Goal: Information Seeking & Learning: Check status

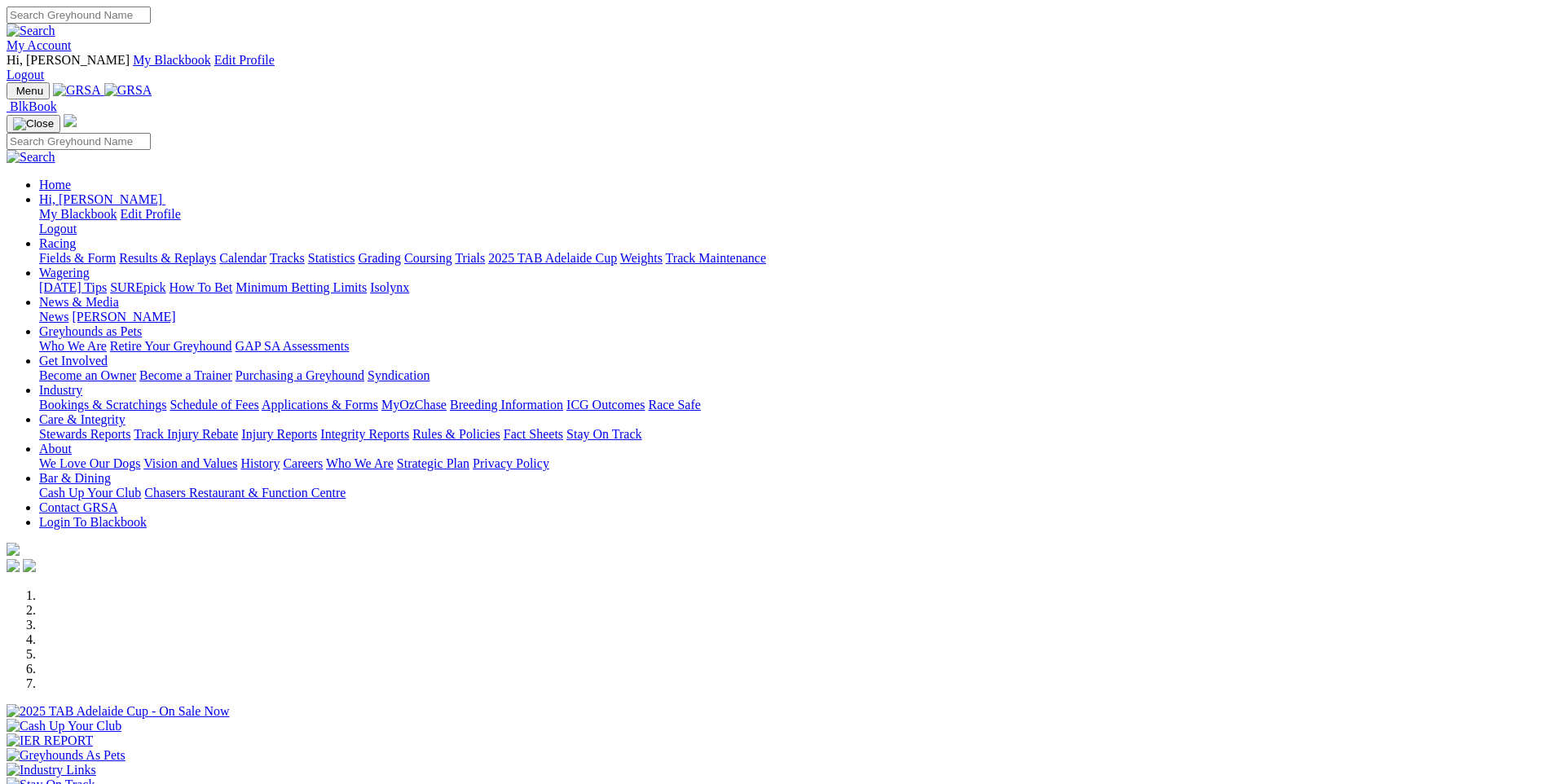
scroll to position [1223, 0]
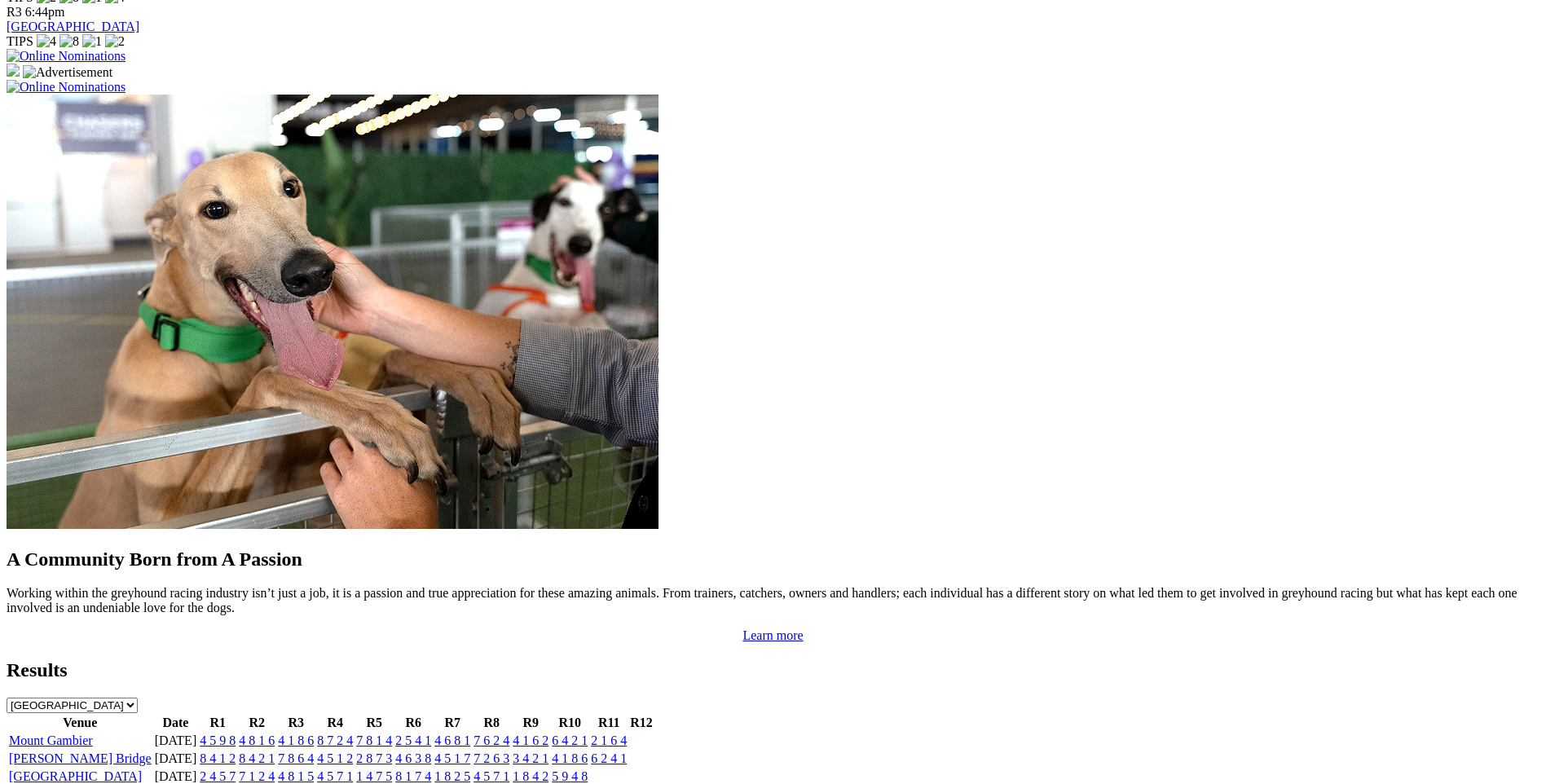
click at [235, 733] on link "4 5 9 8" at bounding box center [217, 740] width 36 height 14
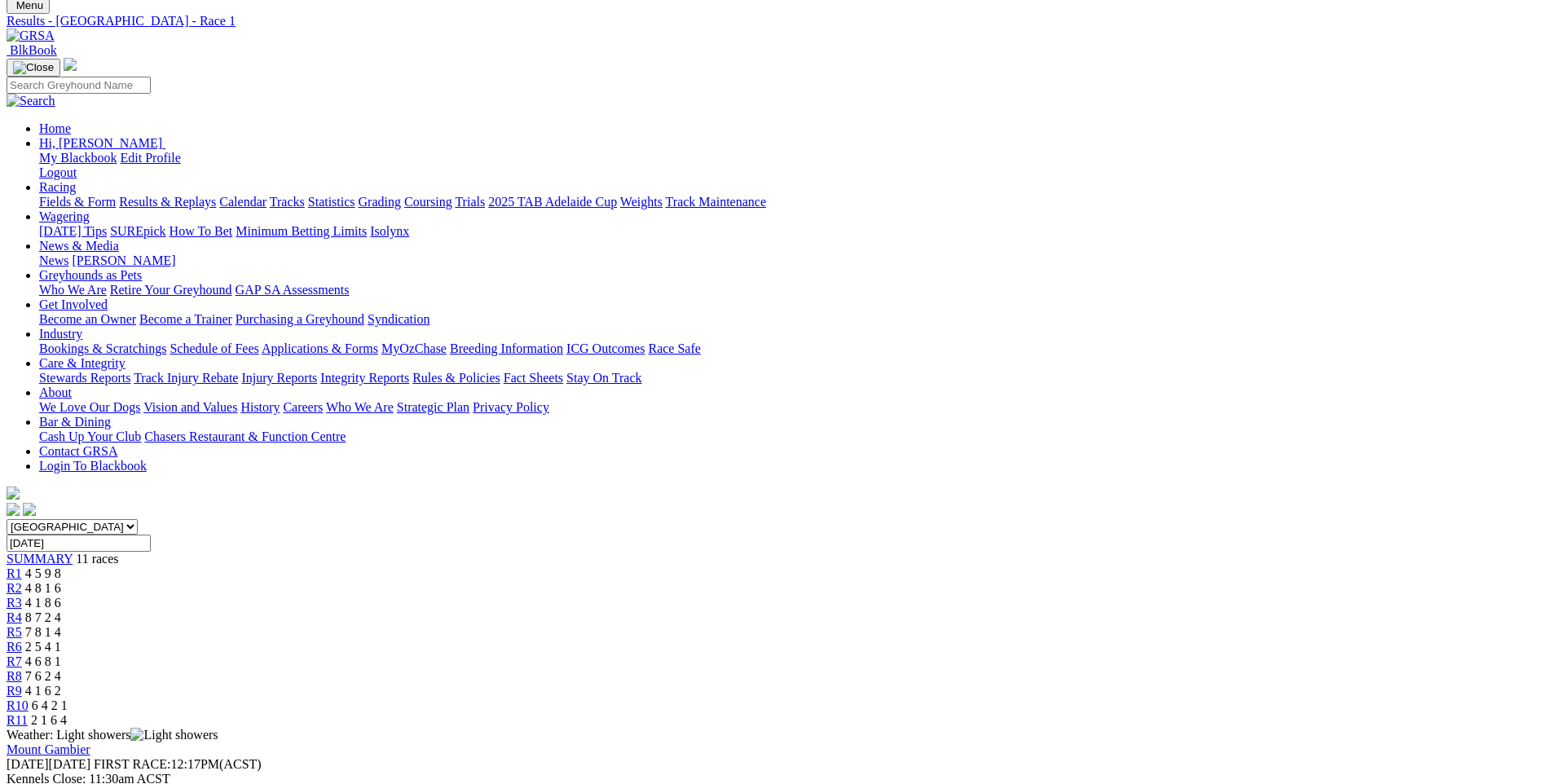
scroll to position [81, 0]
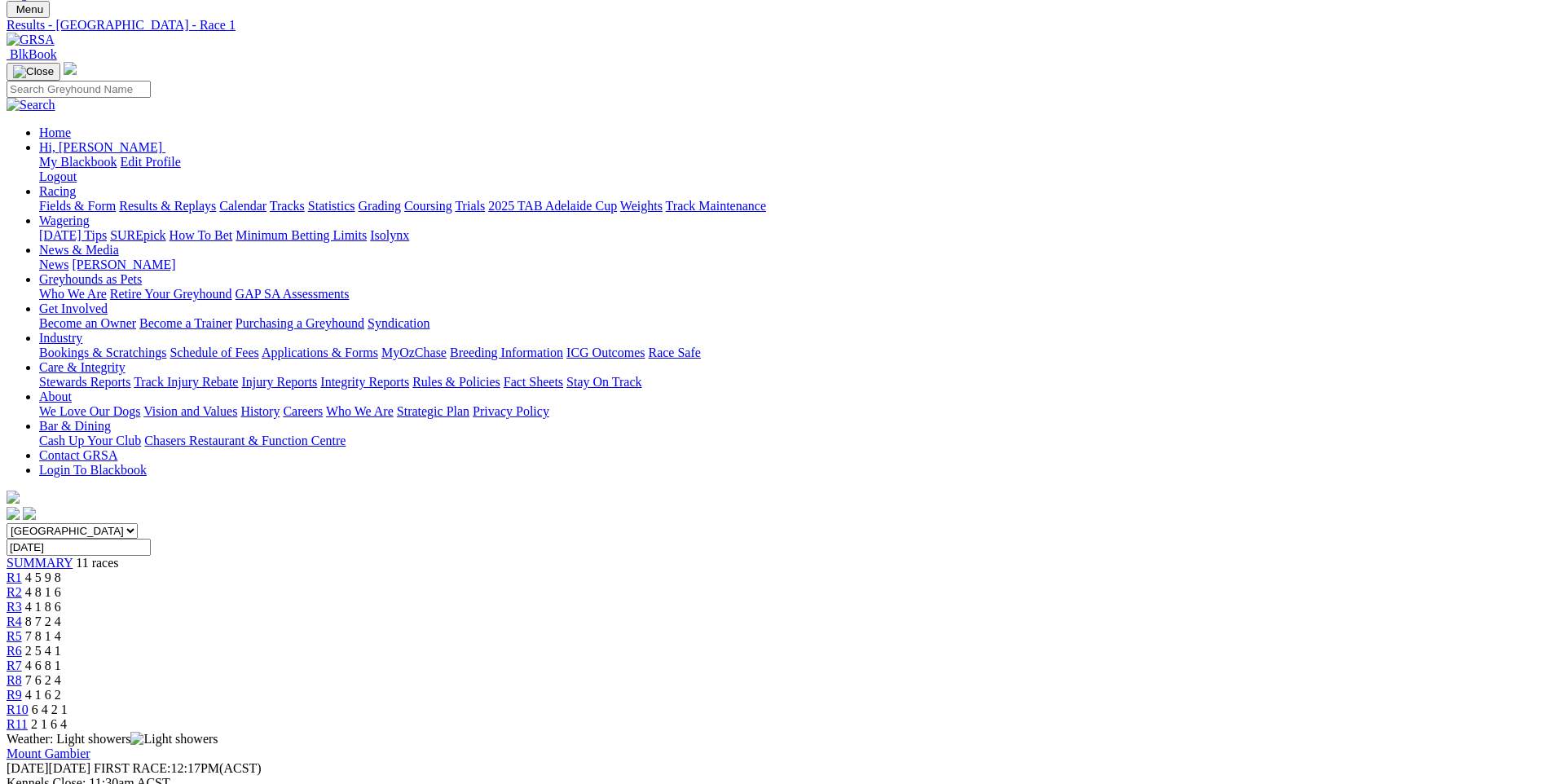
click at [22, 586] on span "R2" at bounding box center [14, 592] width 16 height 14
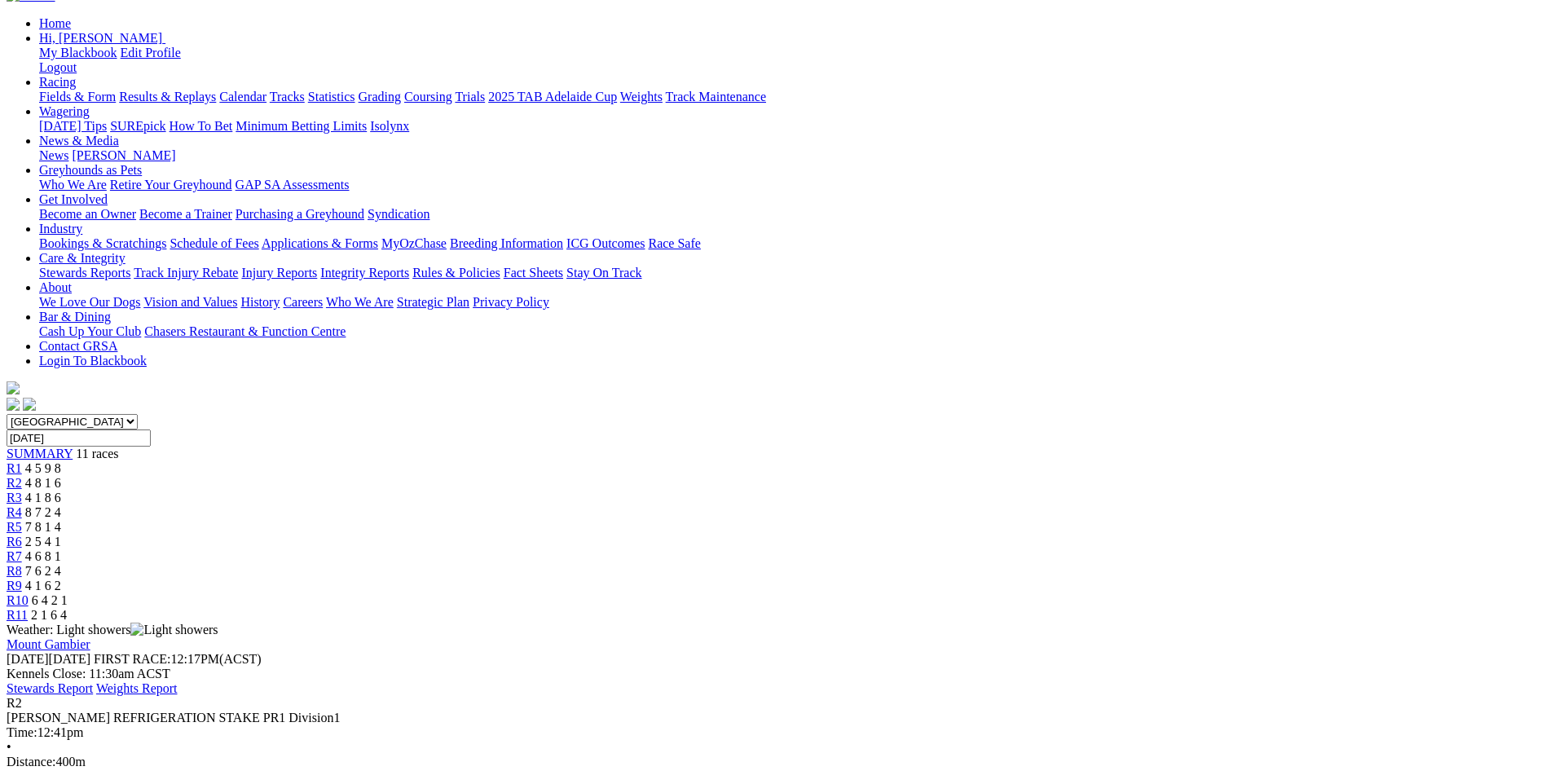
scroll to position [163, 0]
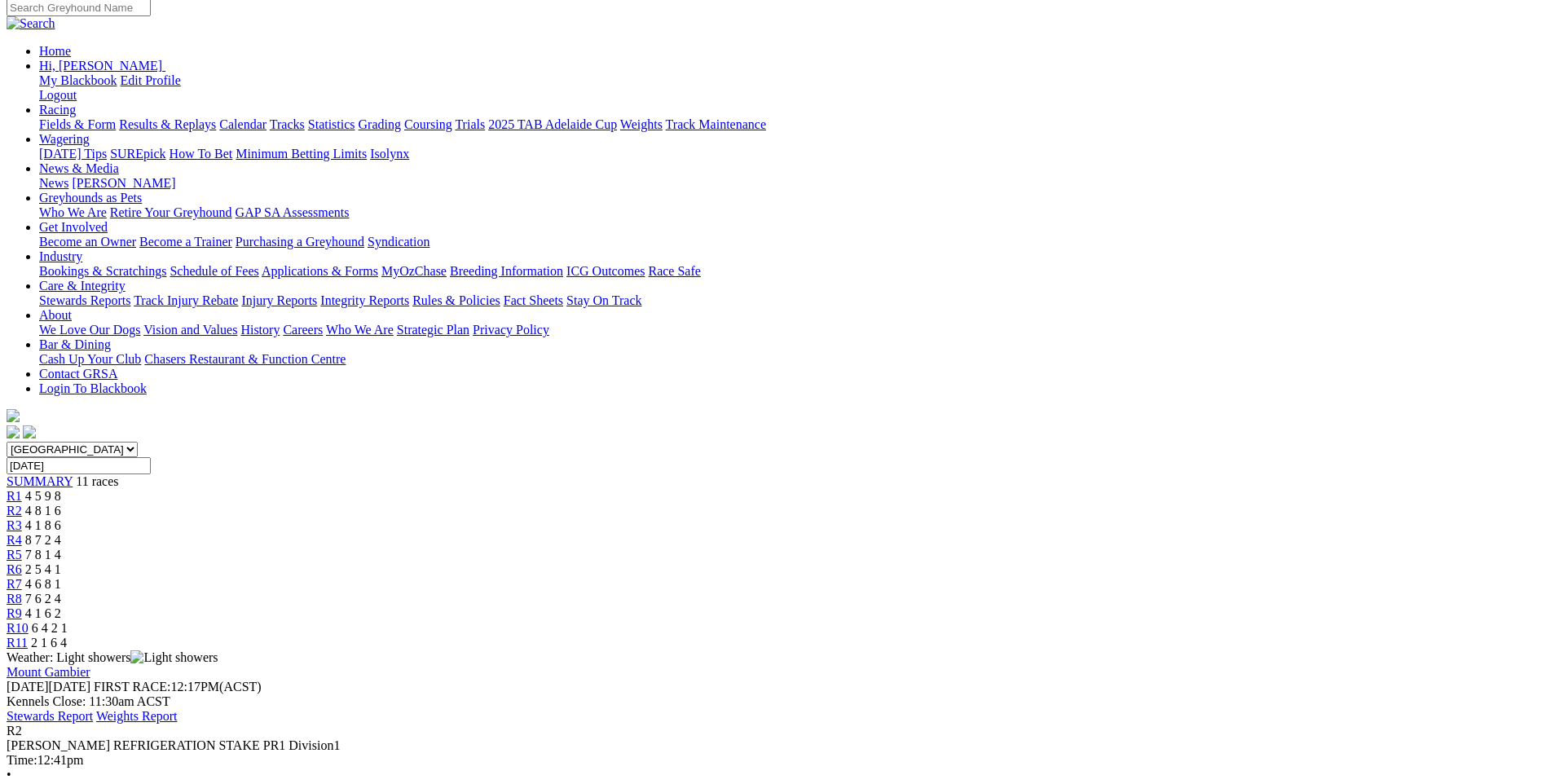
click at [22, 518] on span "R3" at bounding box center [14, 525] width 16 height 14
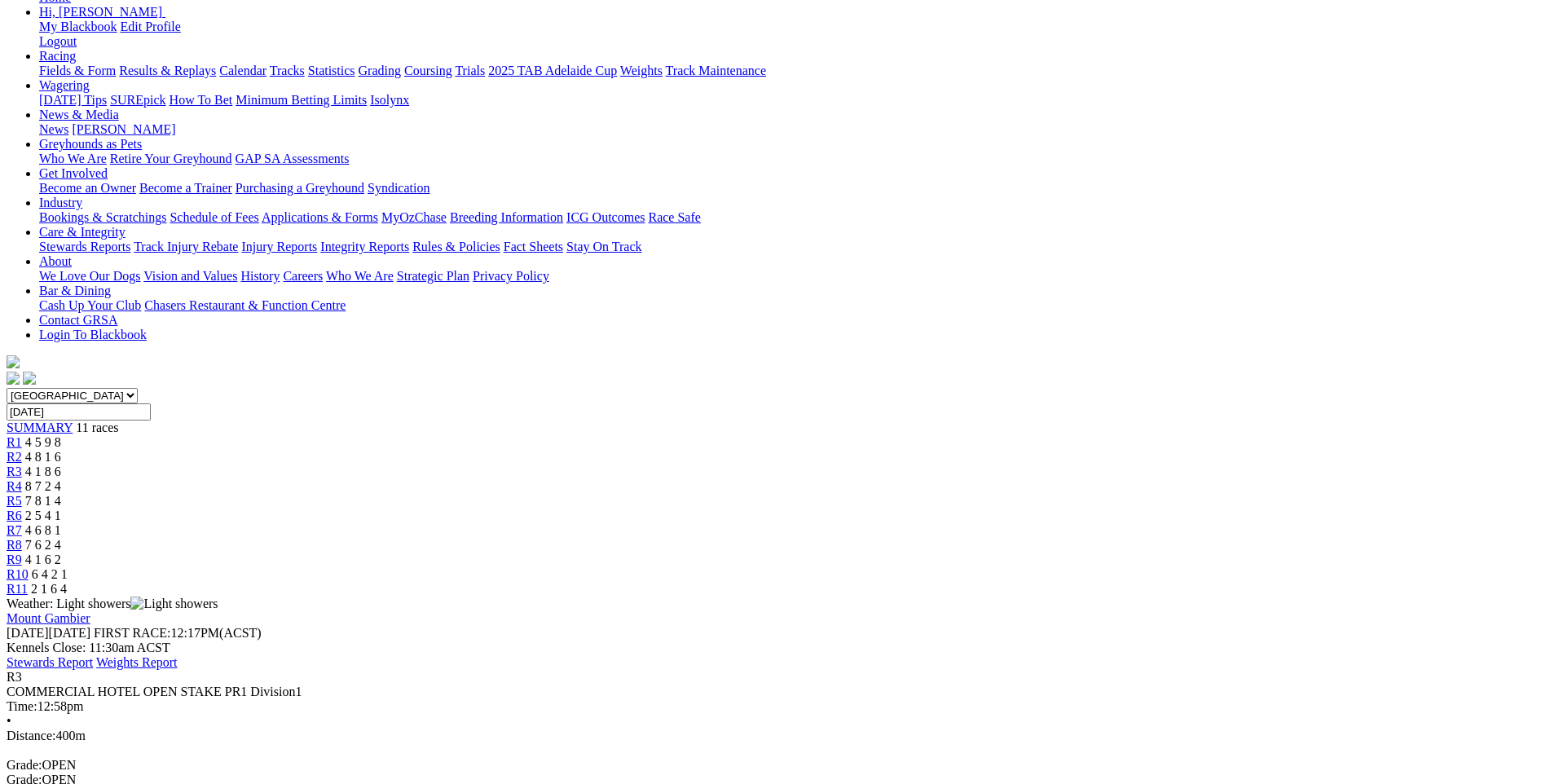
scroll to position [244, 0]
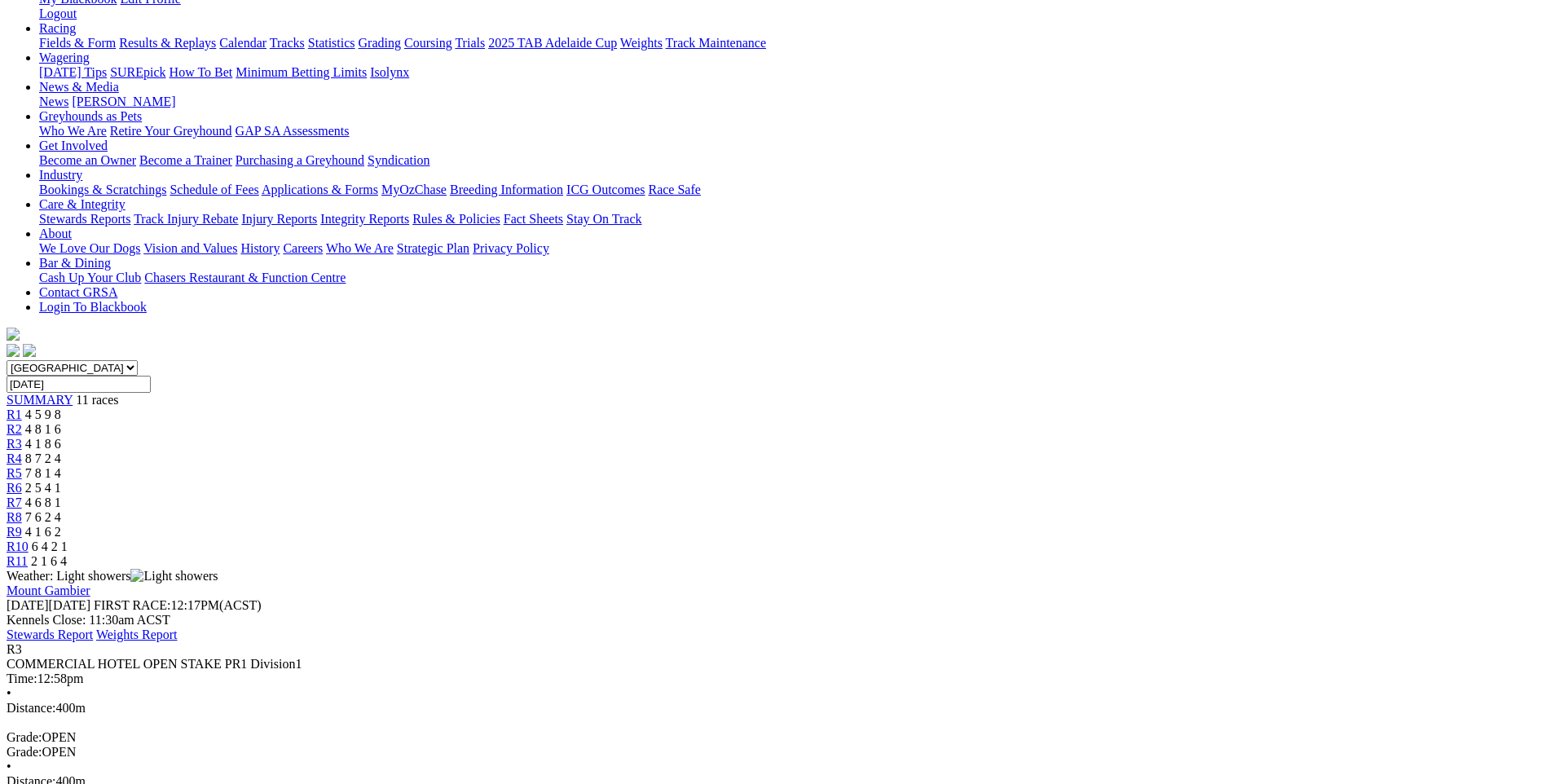
click at [62, 452] on span "8 7 2 4" at bounding box center [43, 458] width 36 height 14
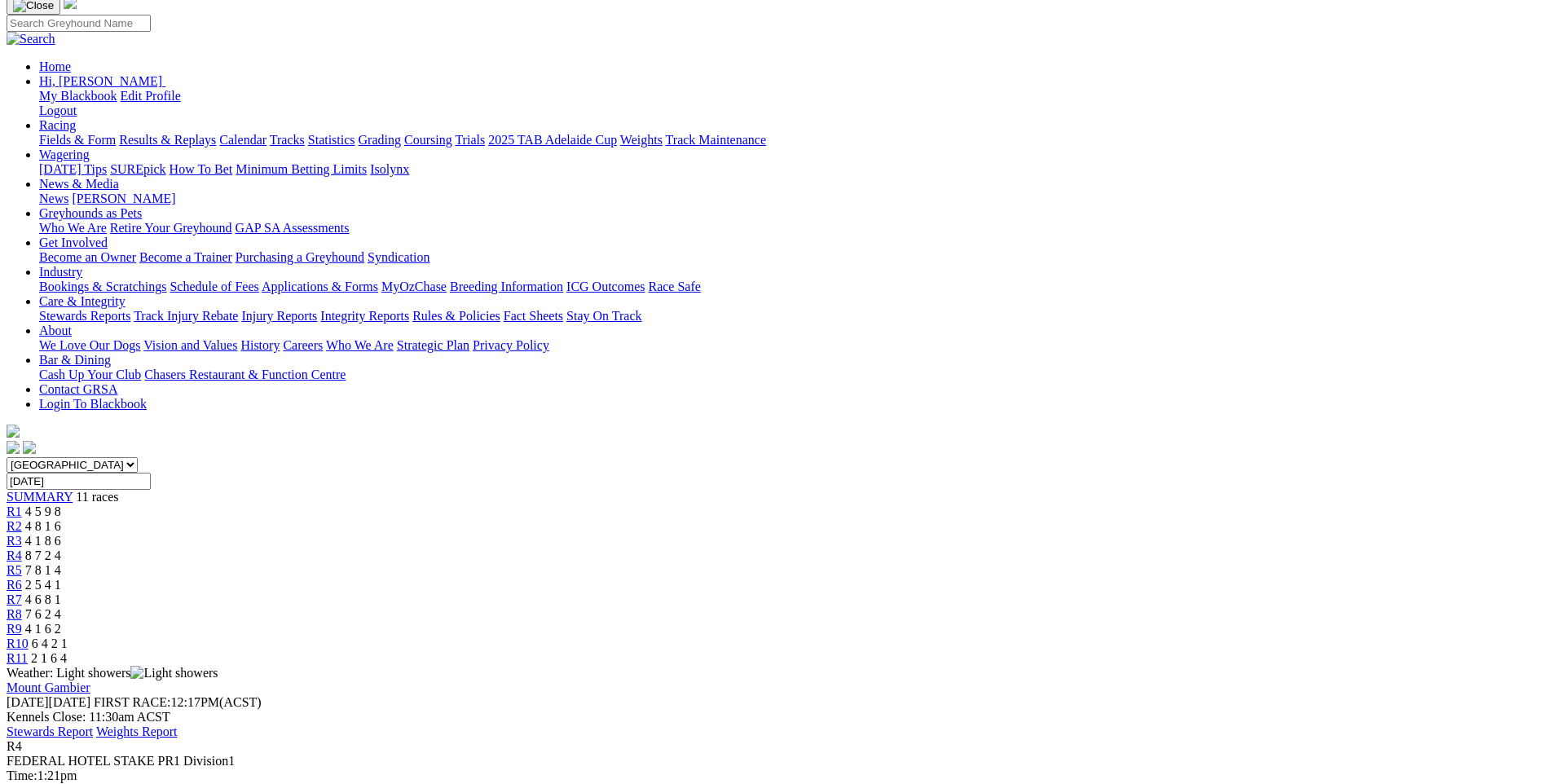
scroll to position [163, 0]
